Goal: Check status

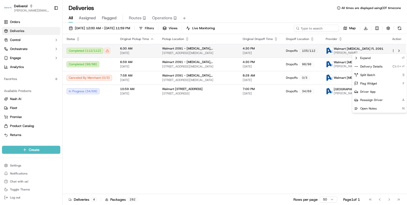
click at [98, 52] on html "Deliverol chris.sexton@deliverol.com Toggle Sidebar Orders Deliveries Control O…" at bounding box center [203, 102] width 407 height 205
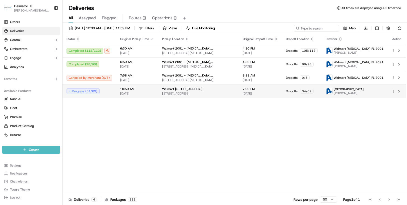
click at [93, 92] on div "In Progress ( 34 / 69 )" at bounding box center [90, 91] width 46 height 6
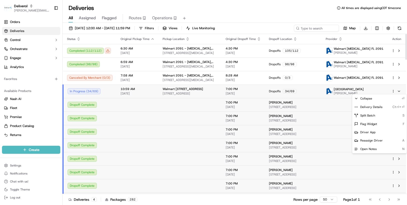
click at [394, 91] on html "Deliverol chris.sexton@deliverol.com Toggle Sidebar Orders Deliveries Control O…" at bounding box center [203, 102] width 407 height 205
click at [370, 106] on span "Delivery Details" at bounding box center [372, 107] width 22 height 4
click at [393, 51] on html "Deliverol chris.sexton@deliverol.com Toggle Sidebar Orders Deliveries Control O…" at bounding box center [203, 102] width 407 height 205
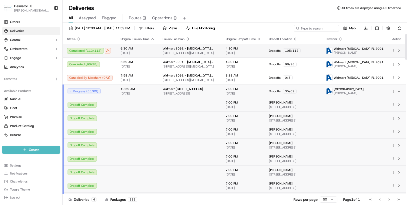
click at [393, 51] on html "Deliverol chris.sexton@deliverol.com Toggle Sidebar Orders Deliveries Control O…" at bounding box center [203, 102] width 407 height 205
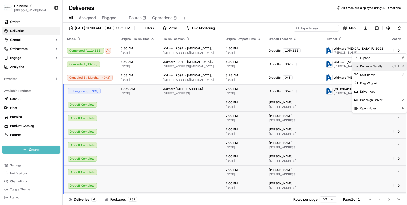
click at [374, 66] on span "Delivery Details" at bounding box center [372, 67] width 22 height 4
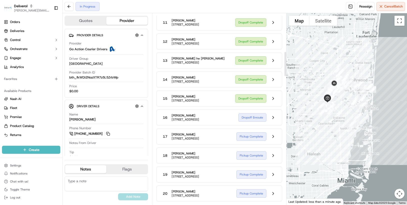
scroll to position [300, 0]
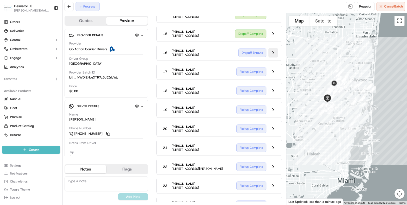
click at [273, 58] on button at bounding box center [274, 53] width 10 height 10
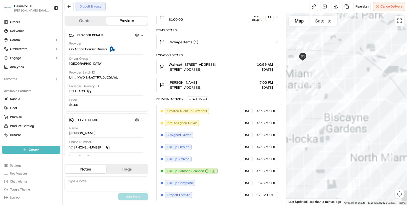
scroll to position [88, 0]
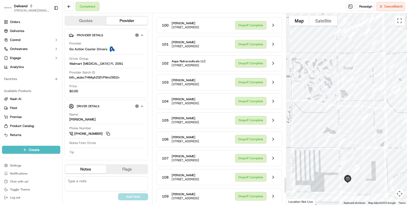
scroll to position [2003, 0]
